Goal: Task Accomplishment & Management: Use online tool/utility

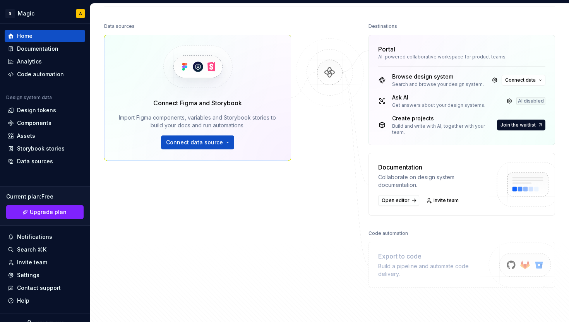
scroll to position [102, 0]
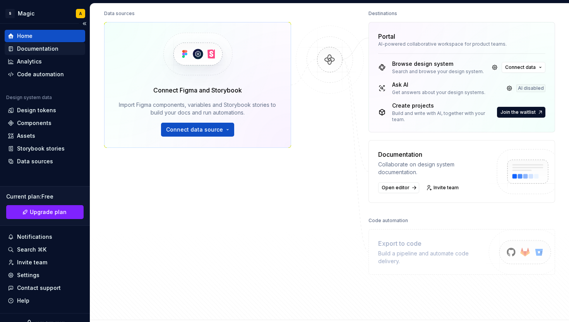
click at [19, 48] on div "Documentation" at bounding box center [37, 49] width 41 height 8
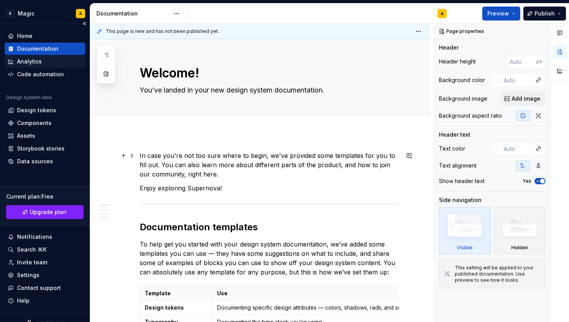
type textarea "*"
click at [39, 61] on div "Analytics" at bounding box center [29, 62] width 25 height 8
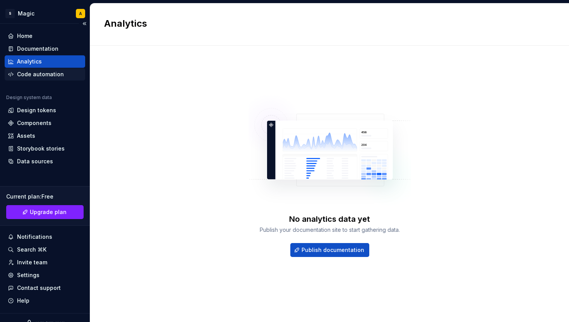
click at [32, 71] on div "Code automation" at bounding box center [40, 74] width 47 height 8
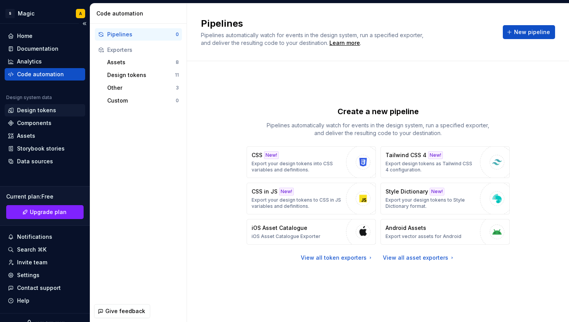
click at [28, 107] on div "Design tokens" at bounding box center [36, 110] width 39 height 8
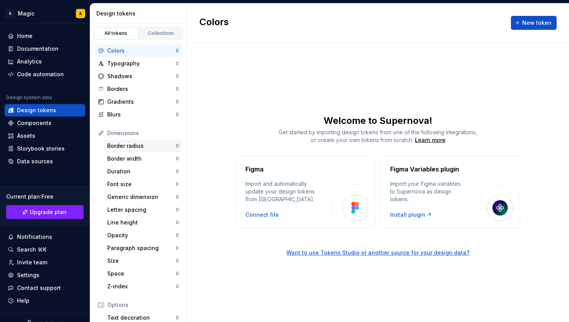
click at [152, 147] on div "Border radius" at bounding box center [141, 146] width 68 height 8
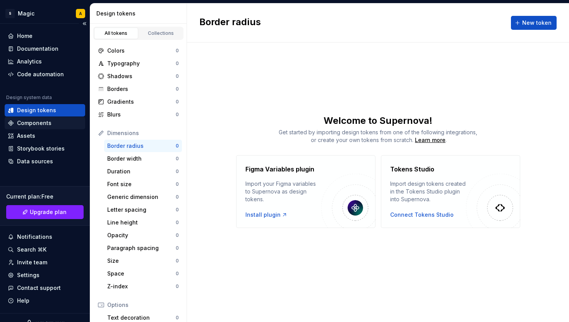
click at [44, 118] on div "Components" at bounding box center [45, 123] width 80 height 12
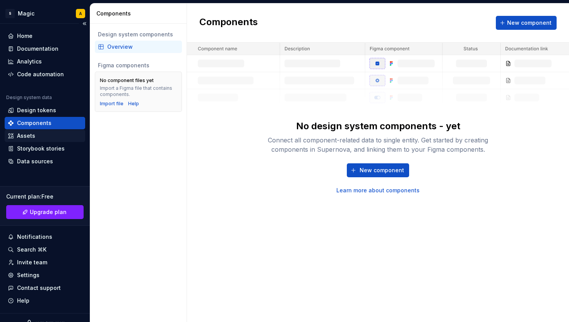
click at [44, 140] on div "Assets" at bounding box center [45, 136] width 80 height 12
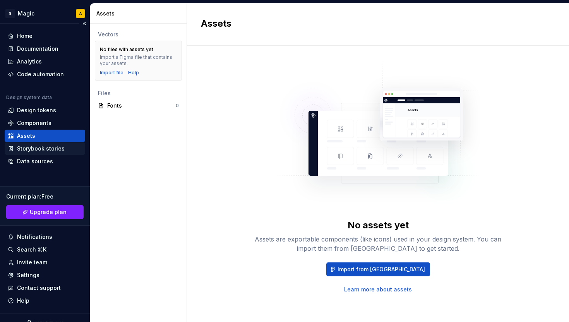
click at [43, 151] on div "Storybook stories" at bounding box center [41, 149] width 48 height 8
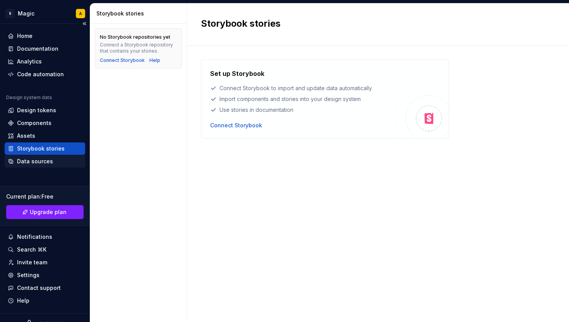
click at [40, 164] on div "Data sources" at bounding box center [35, 161] width 36 height 8
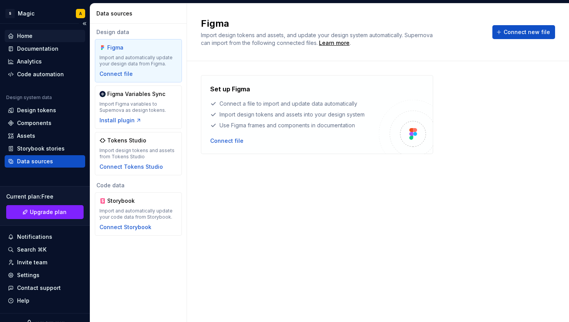
click at [33, 34] on div "Home" at bounding box center [45, 36] width 74 height 8
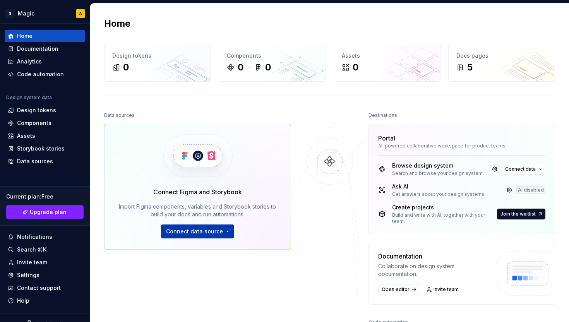
click at [215, 235] on span "Connect data source" at bounding box center [194, 231] width 57 height 8
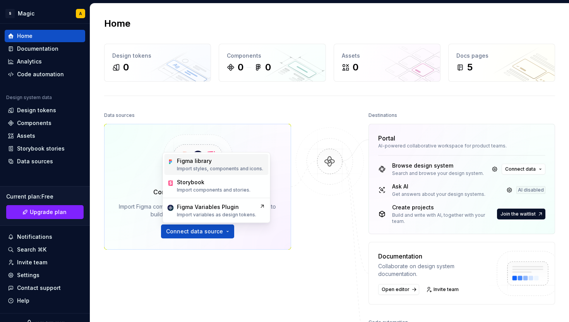
click at [200, 168] on p "Import styles, components and icons." at bounding box center [220, 169] width 86 height 6
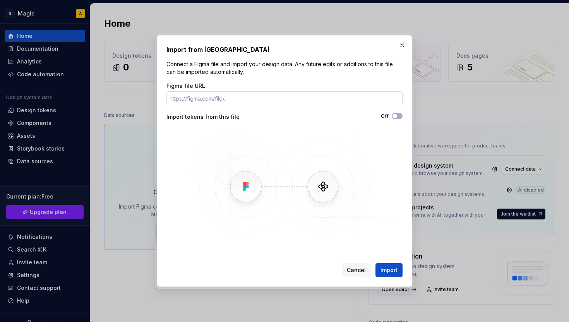
click at [226, 100] on input "Figma file URL" at bounding box center [284, 98] width 236 height 14
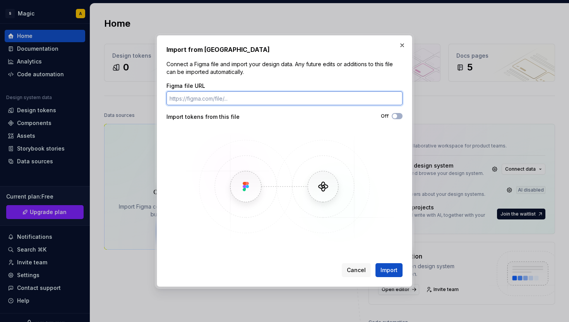
click at [258, 101] on input "Figma file URL" at bounding box center [284, 98] width 236 height 14
type input "v"
click at [279, 97] on input "Figma file URL" at bounding box center [284, 98] width 236 height 14
paste input "https://www.figma.com/design/CsbuDxxxs4nVLc6CtrVA2W/abun-website?node-id=0-1&p=…"
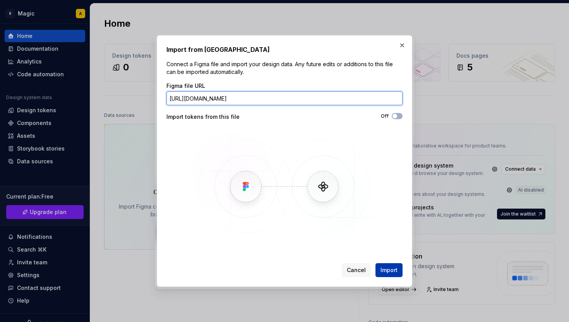
type input "https://www.figma.com/design/CsbuDxxxs4nVLc6CtrVA2W/abun-website?node-id=0-1&p=…"
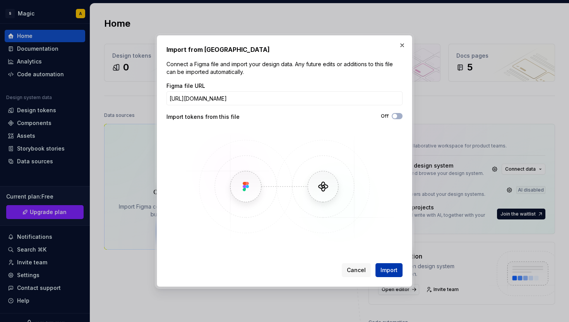
scroll to position [0, 0]
click at [386, 271] on span "Import" at bounding box center [388, 270] width 17 height 8
click at [393, 268] on span "Import" at bounding box center [388, 270] width 17 height 8
